Goal: Task Accomplishment & Management: Complete application form

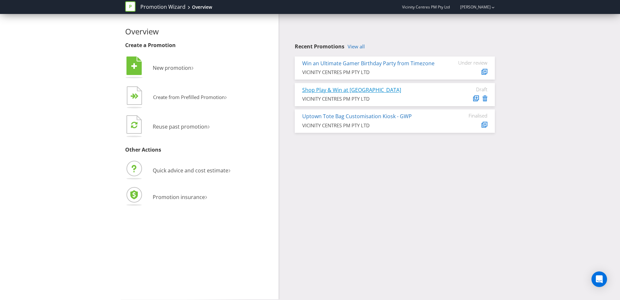
click at [357, 91] on link "Shop Play & Win at [GEOGRAPHIC_DATA]" at bounding box center [351, 89] width 99 height 7
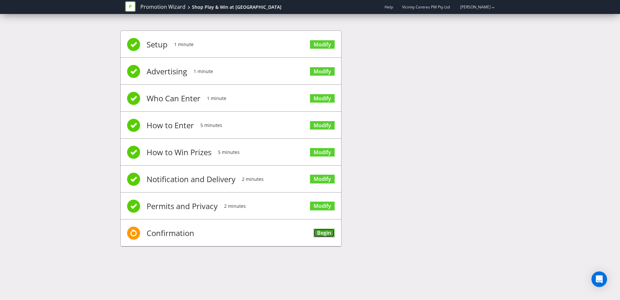
click at [321, 233] on link "Begin" at bounding box center [324, 232] width 21 height 9
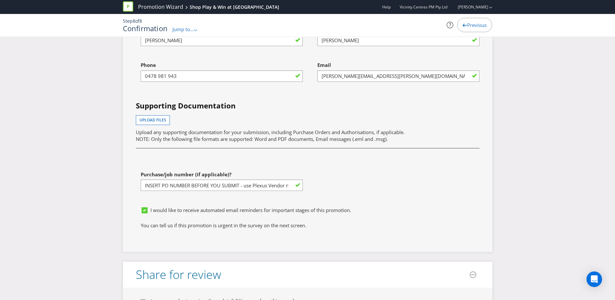
scroll to position [1983, 0]
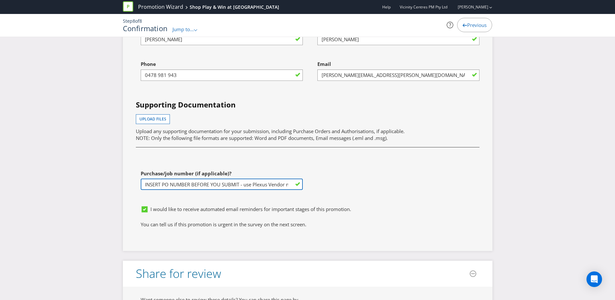
click at [243, 188] on input "INSERT PO NUMBER BEFORE YOU SUBMIT - use Plexus Vendor no. 329371 internally to…" at bounding box center [222, 183] width 162 height 11
drag, startPoint x: 144, startPoint y: 184, endPoint x: 364, endPoint y: 190, distance: 219.9
click at [364, 190] on div "First name of contact [PERSON_NAME] Last name of contact [PERSON_NAME] Phone [P…" at bounding box center [307, 112] width 353 height 180
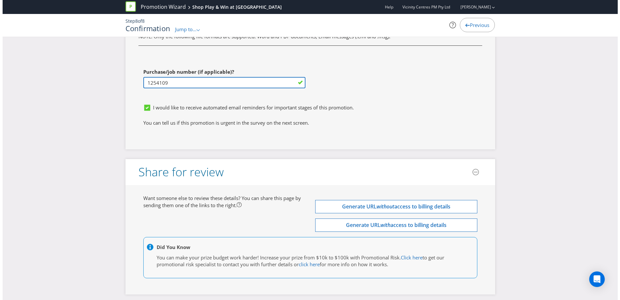
scroll to position [2113, 0]
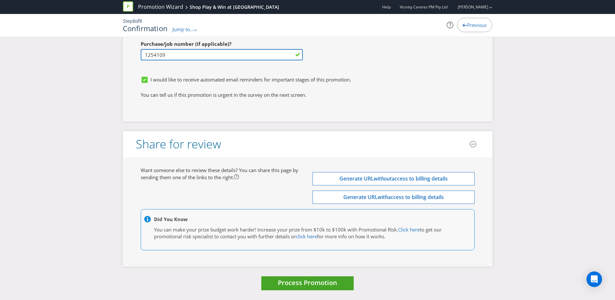
type input "1254109"
click at [304, 284] on span "Process Promotion" at bounding box center [307, 282] width 59 height 9
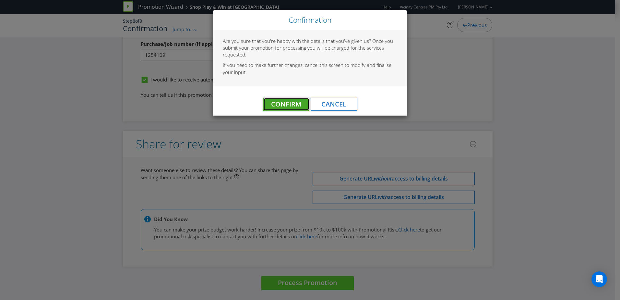
click at [290, 105] on span "Confirm" at bounding box center [286, 104] width 30 height 9
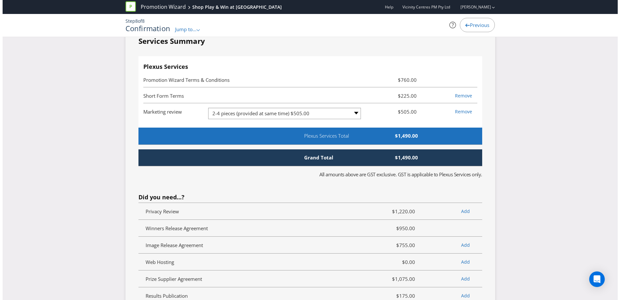
scroll to position [0, 0]
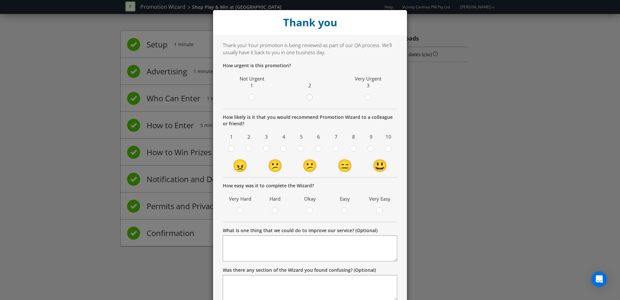
click at [306, 100] on div at bounding box center [309, 98] width 6 height 8
click at [0, 0] on input "radio" at bounding box center [0, 0] width 0 height 0
click at [300, 147] on div at bounding box center [301, 146] width 3 height 3
click at [0, 0] on input "radio" at bounding box center [0, 0] width 0 height 0
click at [307, 210] on circle at bounding box center [310, 210] width 6 height 6
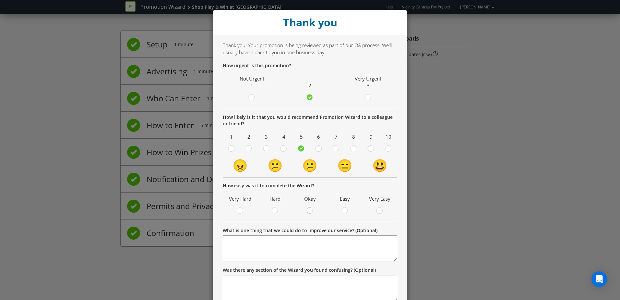
click at [0, 0] on input "radio" at bounding box center [0, 0] width 0 height 0
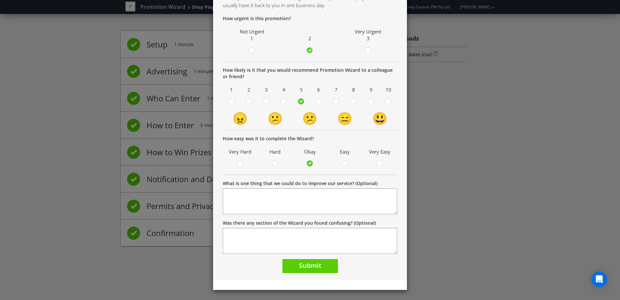
drag, startPoint x: 308, startPoint y: 275, endPoint x: 303, endPoint y: 265, distance: 10.7
click at [303, 265] on div "Thank you! Your promotion is being reviewed as part of our QA process. We'll us…" at bounding box center [310, 134] width 194 height 292
click at [303, 265] on span "Submit" at bounding box center [310, 265] width 22 height 9
